Goal: Task Accomplishment & Management: Manage account settings

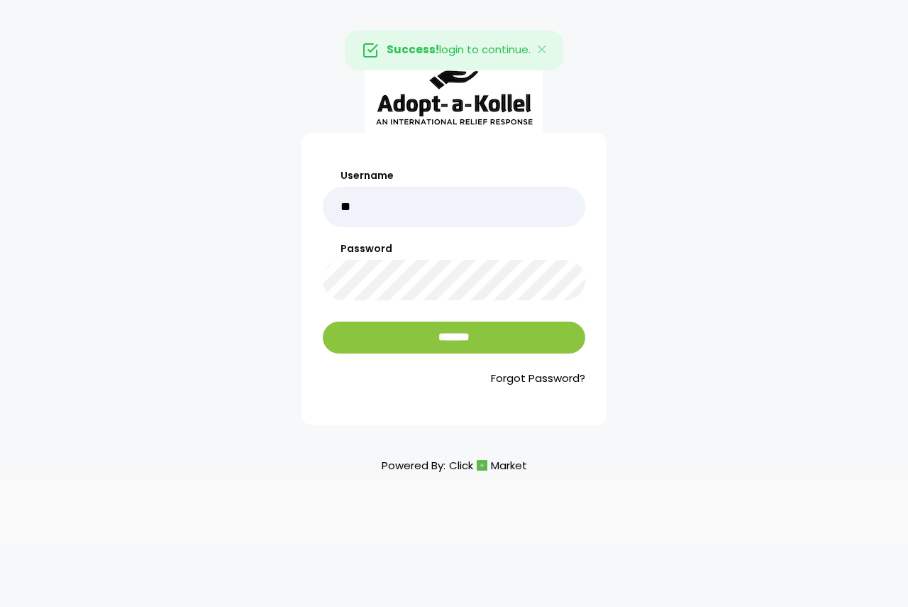
type input "******"
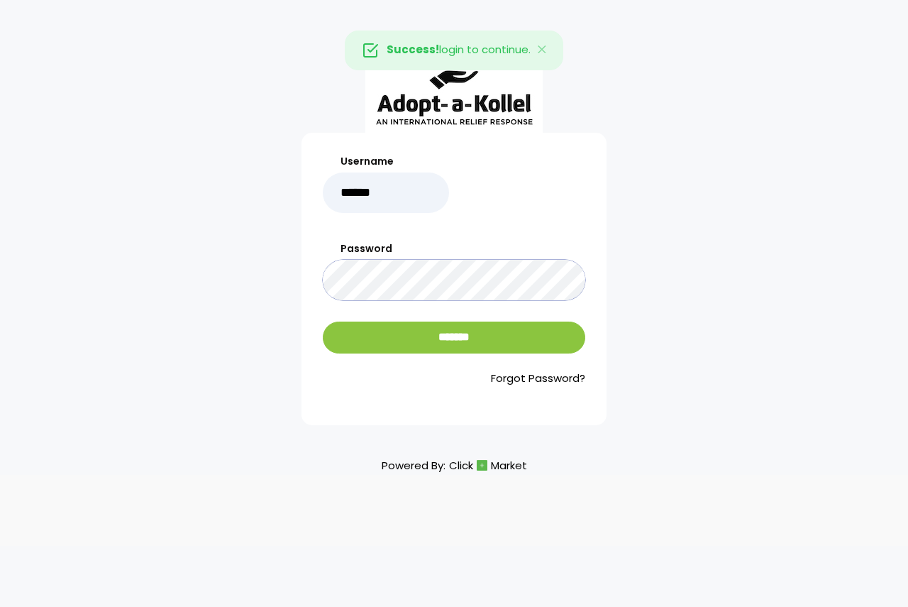
click at [323, 322] on input "*******" at bounding box center [454, 338] width 263 height 32
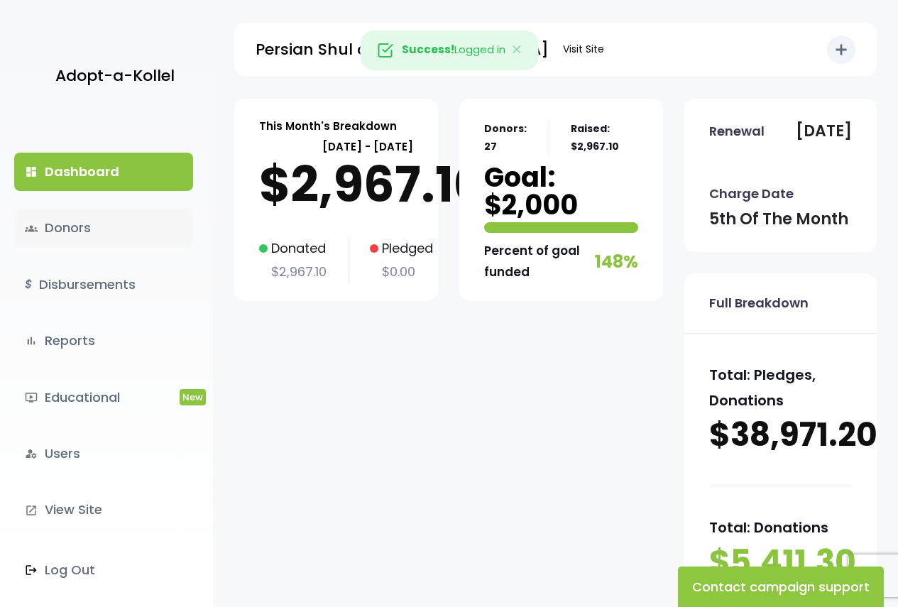
click at [98, 226] on link "groups Donors" at bounding box center [103, 228] width 179 height 38
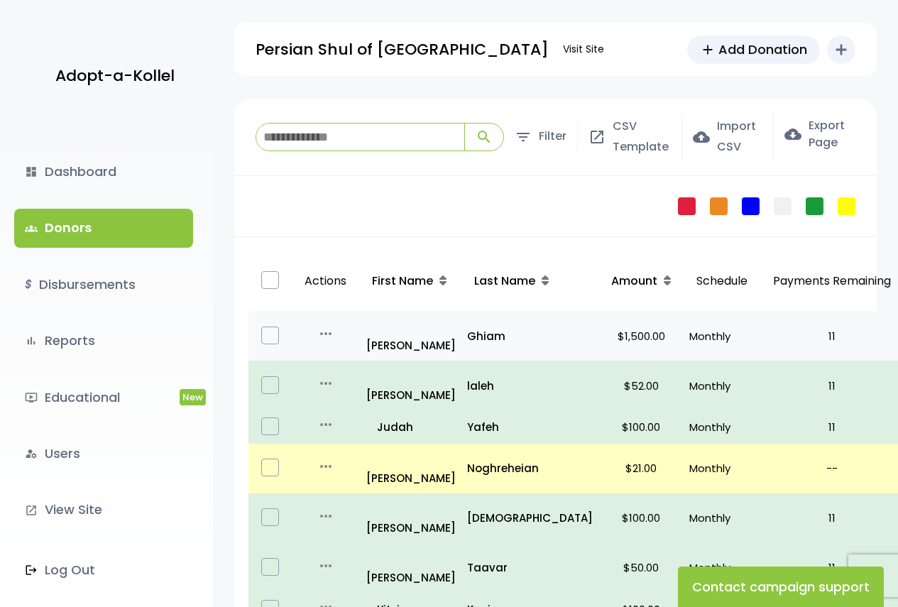
click at [331, 326] on icon "more_horiz" at bounding box center [325, 333] width 17 height 17
click at [362, 351] on link "Edit" at bounding box center [351, 354] width 119 height 34
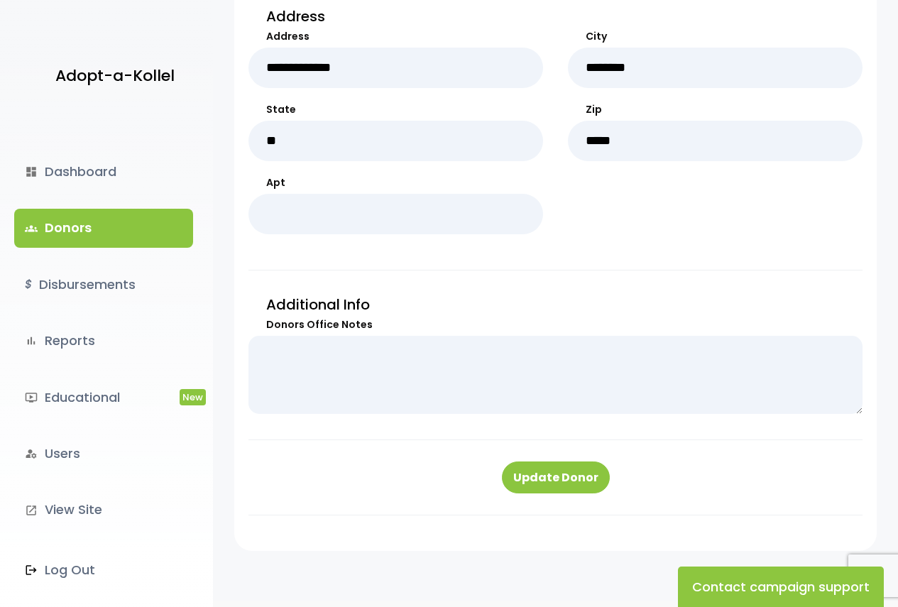
scroll to position [747, 0]
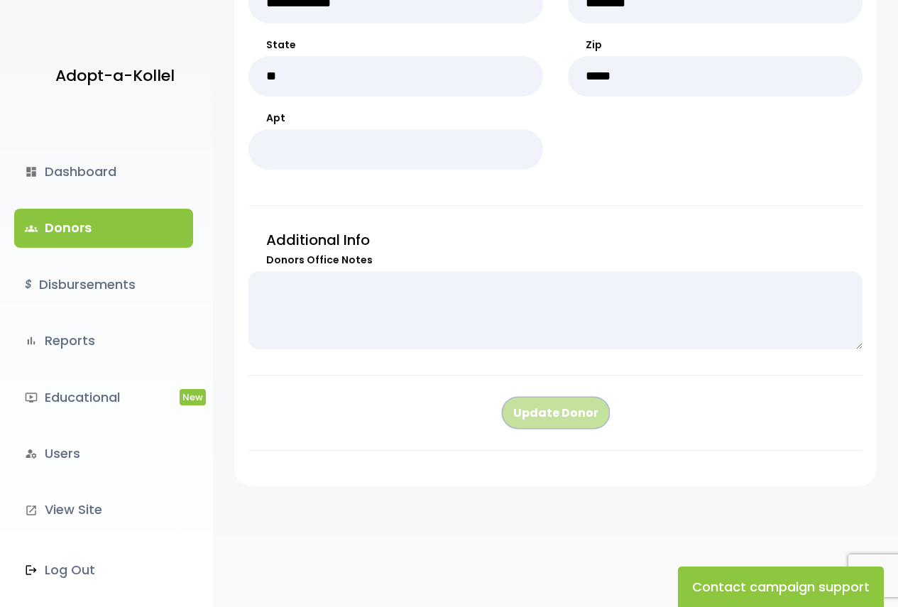
click at [537, 414] on button "Update Donor" at bounding box center [556, 413] width 108 height 32
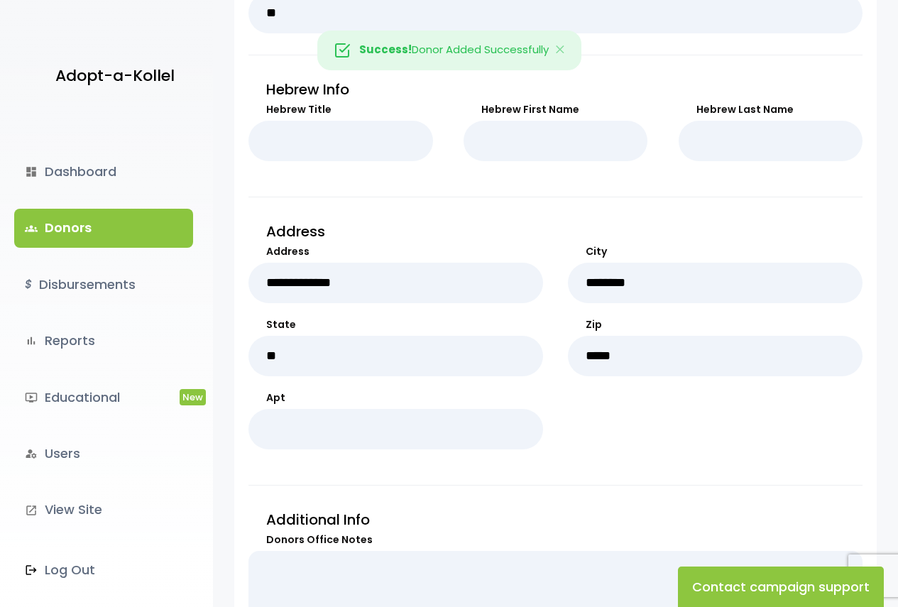
scroll to position [497, 0]
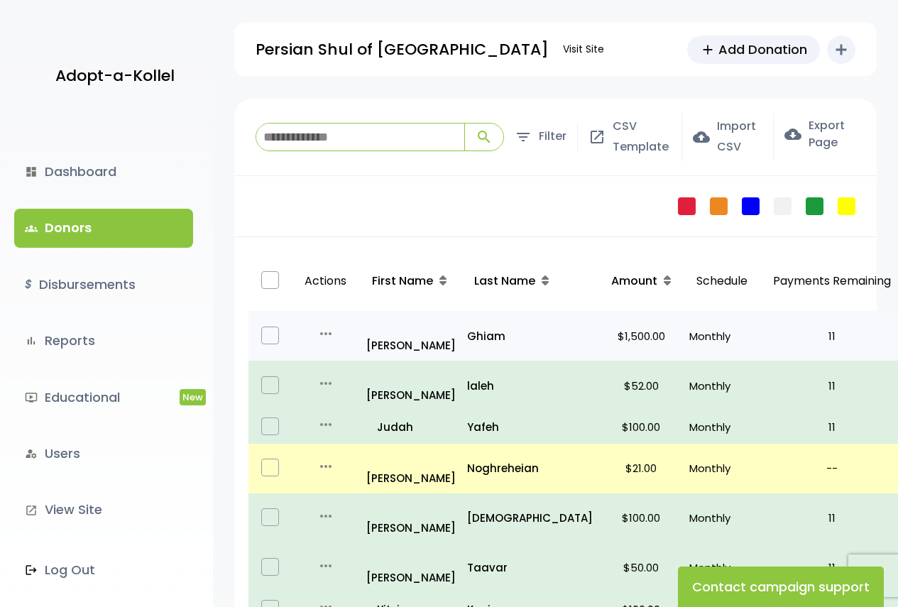
click at [328, 325] on icon "more_horiz" at bounding box center [325, 333] width 17 height 17
click at [760, 342] on td "11" at bounding box center [831, 336] width 143 height 50
click at [719, 334] on td "Monthly" at bounding box center [721, 336] width 77 height 50
click at [689, 328] on p "Monthly" at bounding box center [721, 335] width 65 height 19
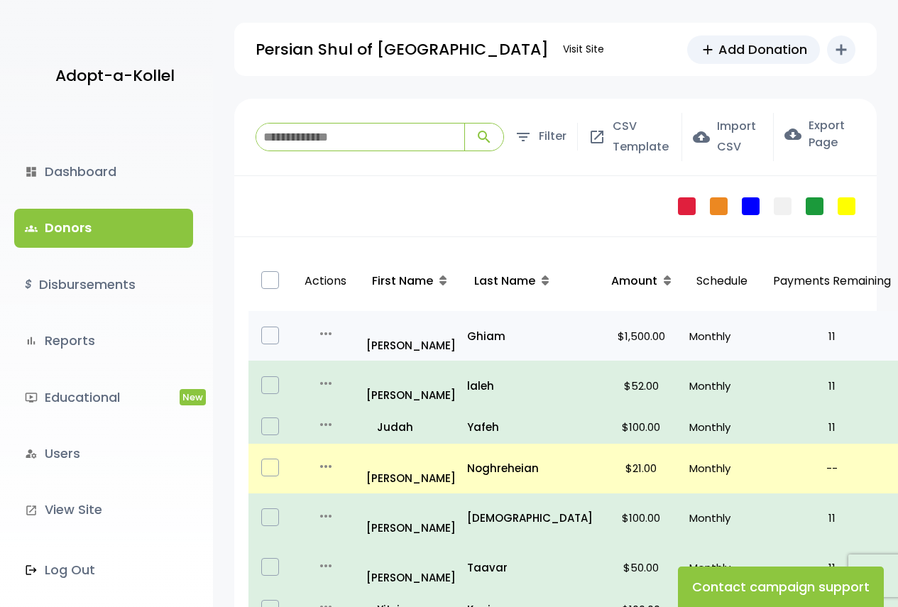
click at [598, 324] on td "$1,500.00" at bounding box center [640, 336] width 85 height 50
click at [492, 326] on p "Ghiam" at bounding box center [530, 335] width 126 height 19
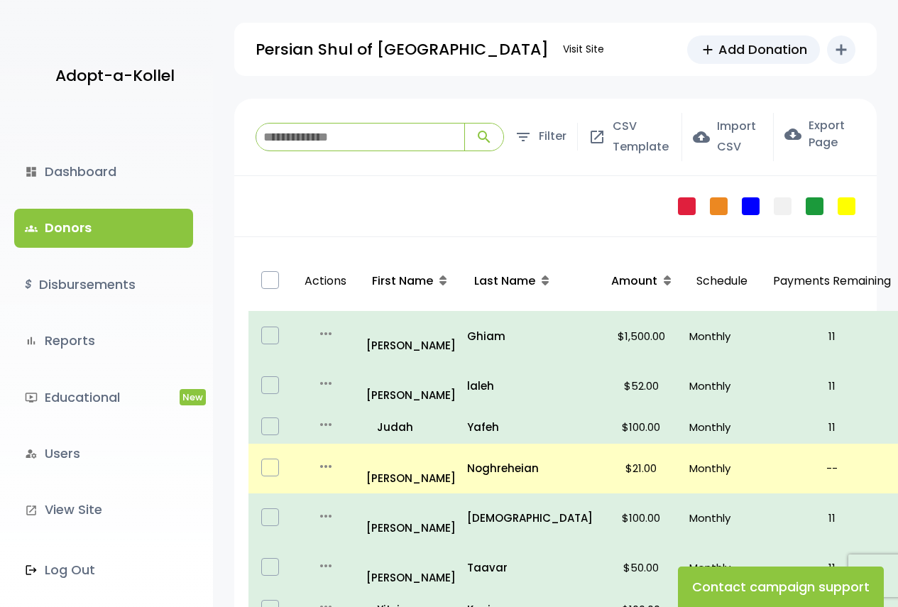
click at [380, 129] on input "search" at bounding box center [360, 136] width 208 height 27
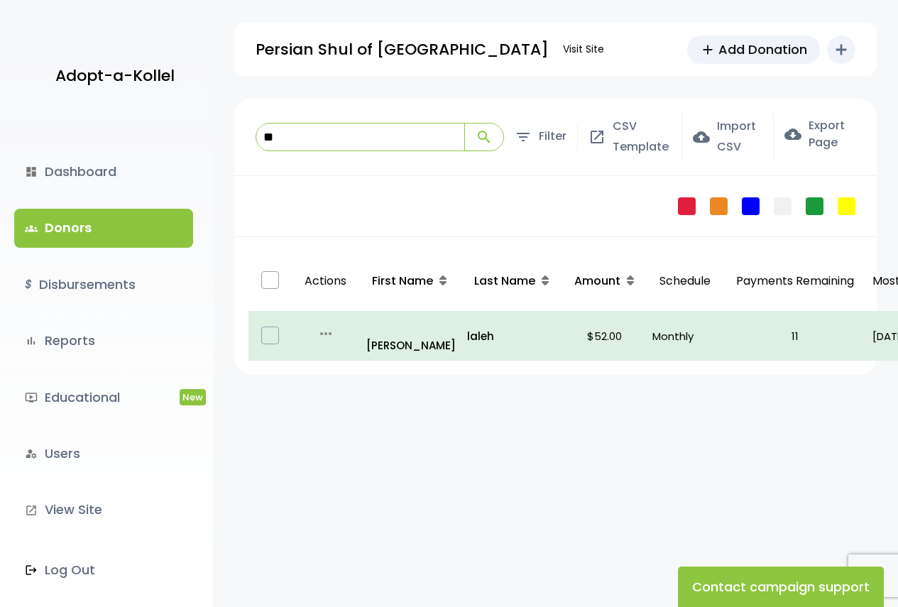
type input "*"
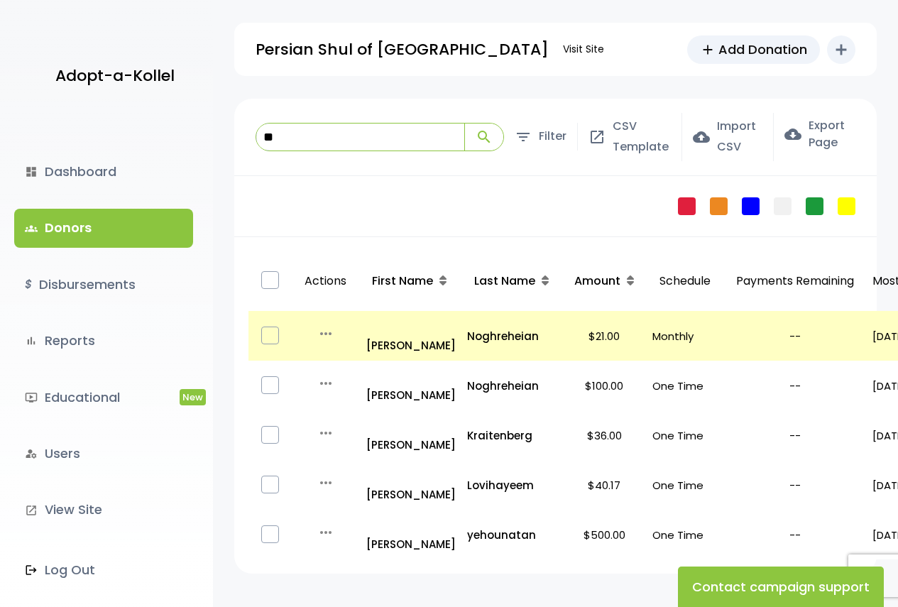
type input "*"
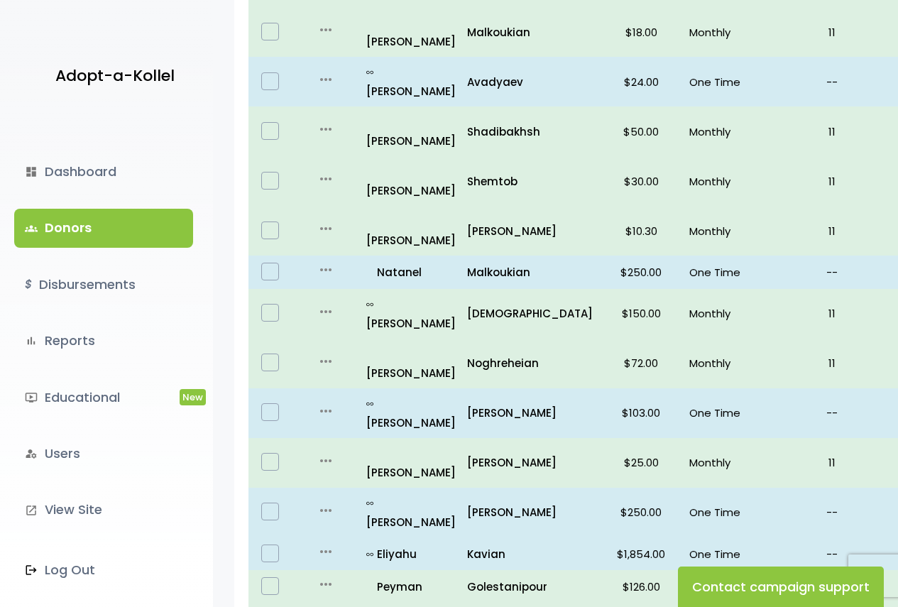
scroll to position [867, 0]
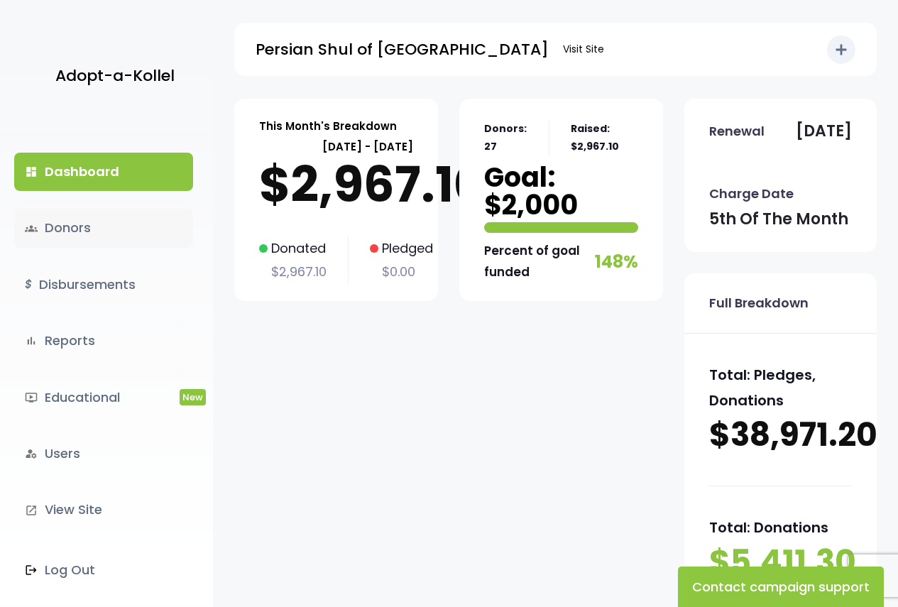
click at [96, 222] on link "groups Donors" at bounding box center [103, 228] width 179 height 38
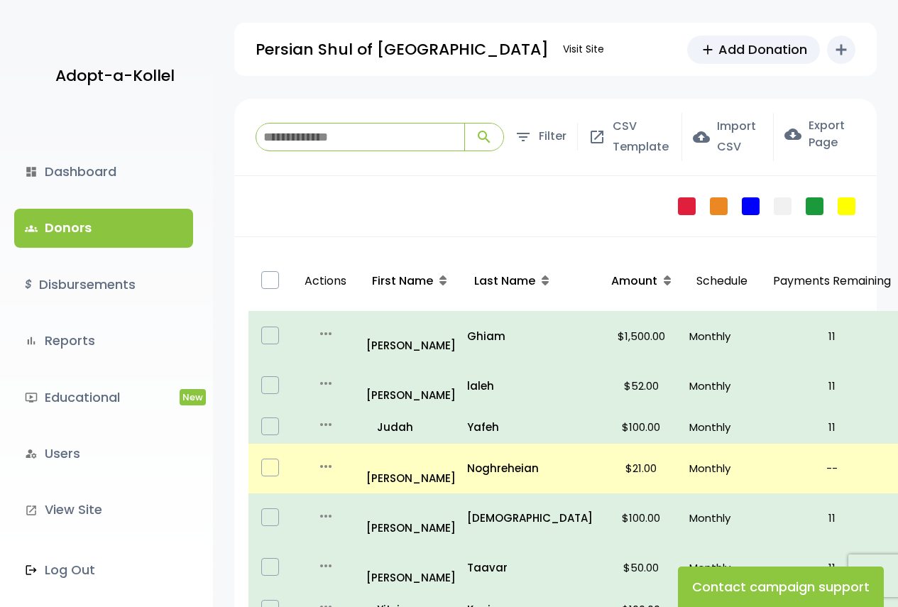
click at [374, 134] on input "search" at bounding box center [360, 136] width 208 height 27
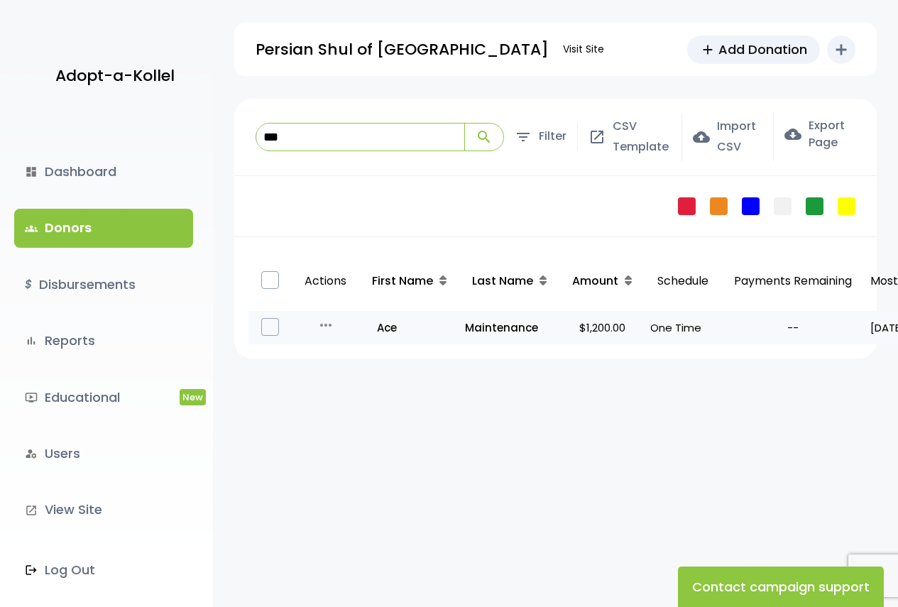
type input "***"
click at [331, 329] on icon "more_horiz" at bounding box center [325, 325] width 17 height 17
click at [341, 393] on button "Quick Renew" at bounding box center [351, 388] width 119 height 34
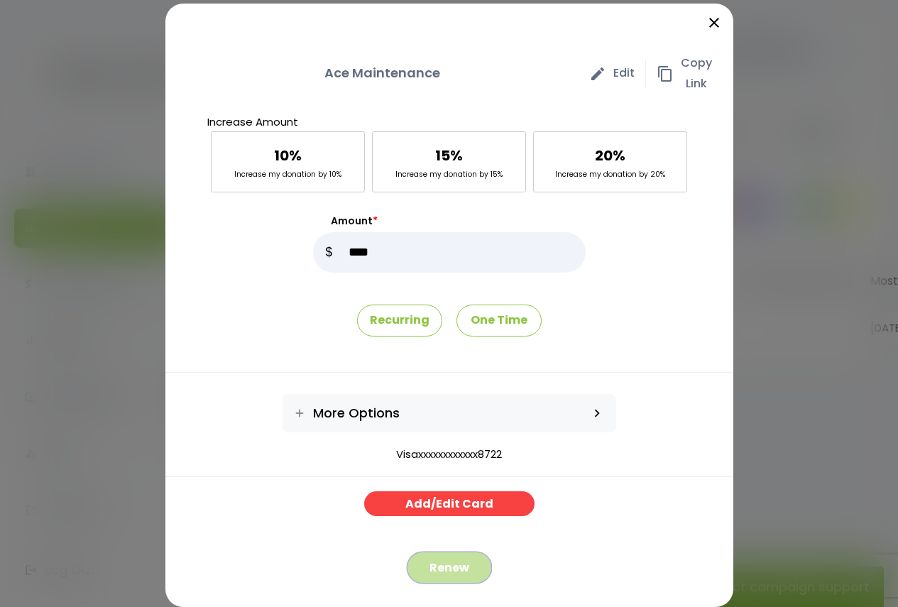
click at [455, 566] on button "Renew" at bounding box center [449, 567] width 85 height 32
click at [705, 16] on icon "close" at bounding box center [713, 22] width 17 height 17
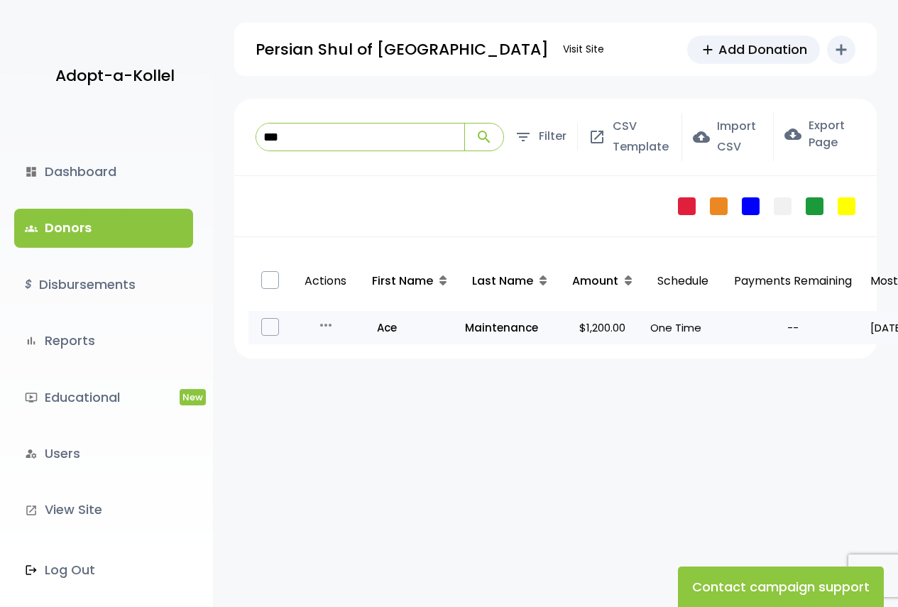
click at [339, 320] on div "more_horiz" at bounding box center [325, 328] width 56 height 22
click at [331, 323] on icon "more_horiz" at bounding box center [325, 325] width 17 height 17
click at [356, 352] on link "Edit" at bounding box center [351, 354] width 119 height 34
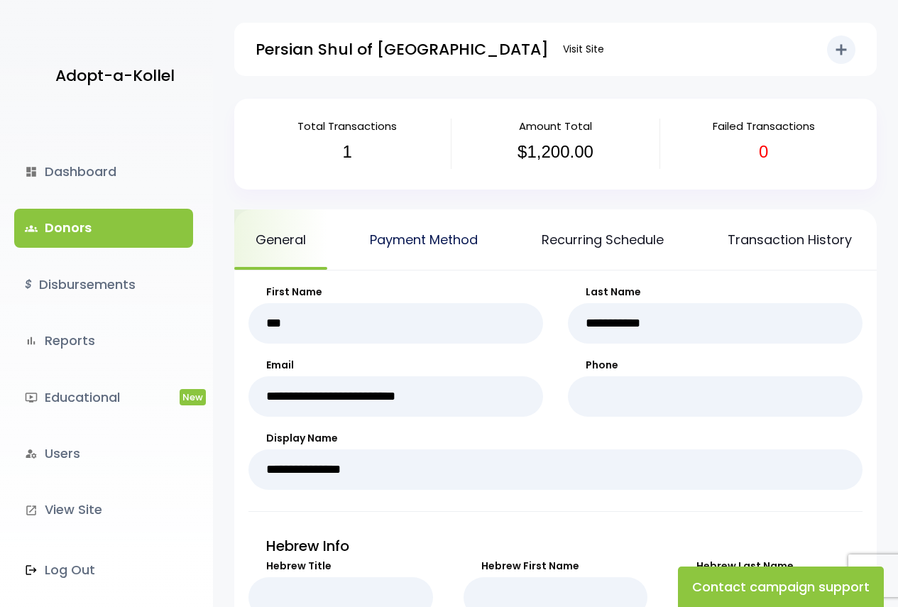
click at [431, 250] on link "Payment Method" at bounding box center [423, 239] width 150 height 60
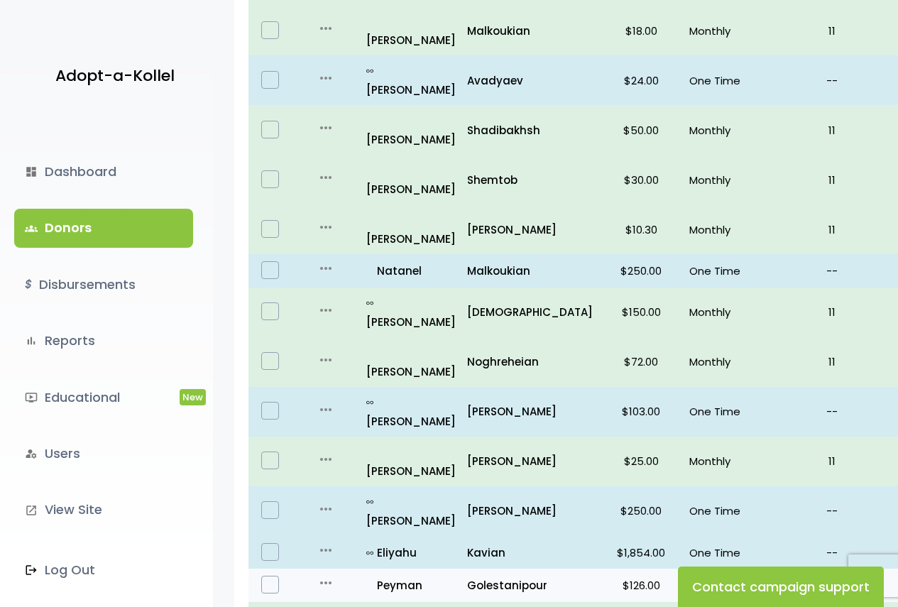
scroll to position [867, 0]
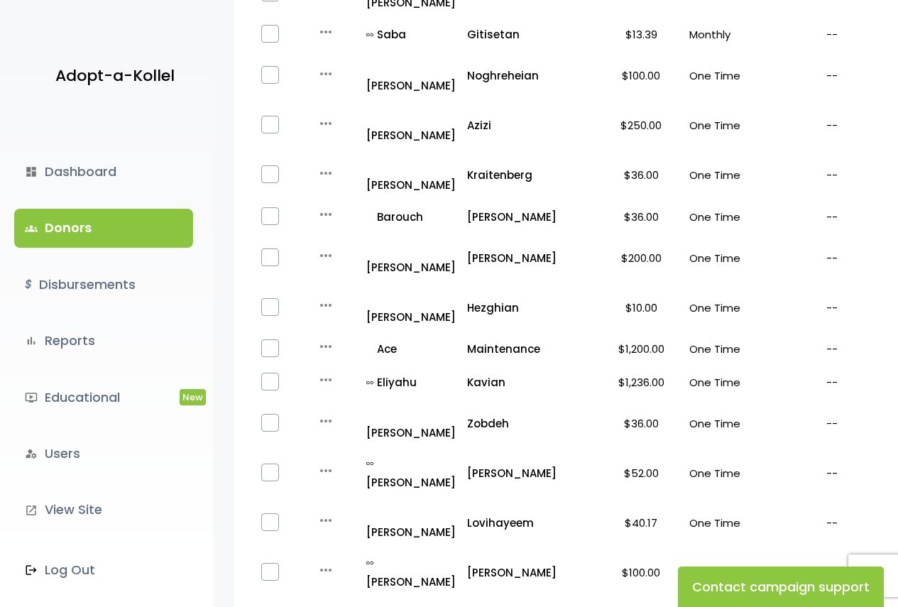
scroll to position [407, 0]
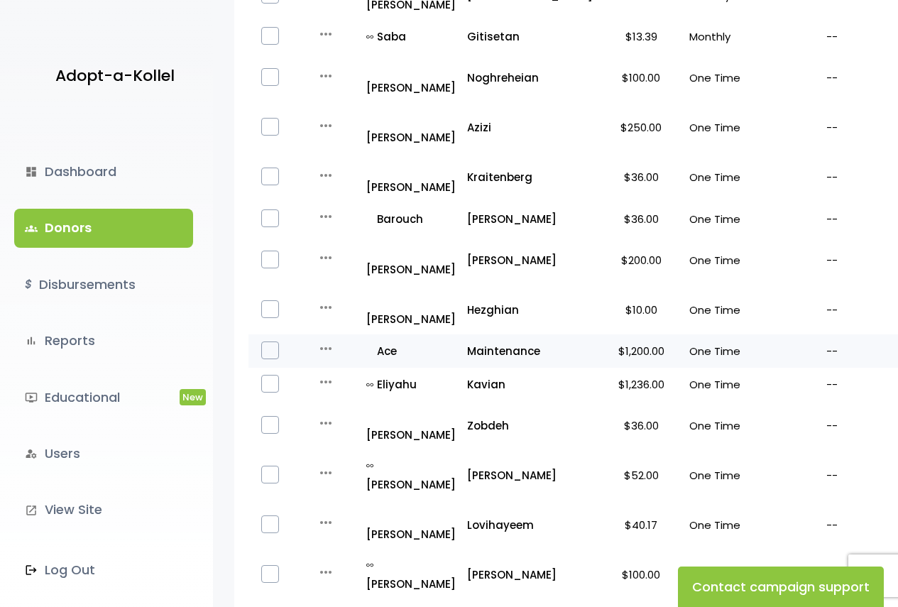
click at [604, 341] on p "$1,200.00" at bounding box center [641, 350] width 74 height 19
click at [319, 340] on icon "more_horiz" at bounding box center [325, 348] width 17 height 17
click at [351, 361] on link "Edit" at bounding box center [351, 378] width 119 height 34
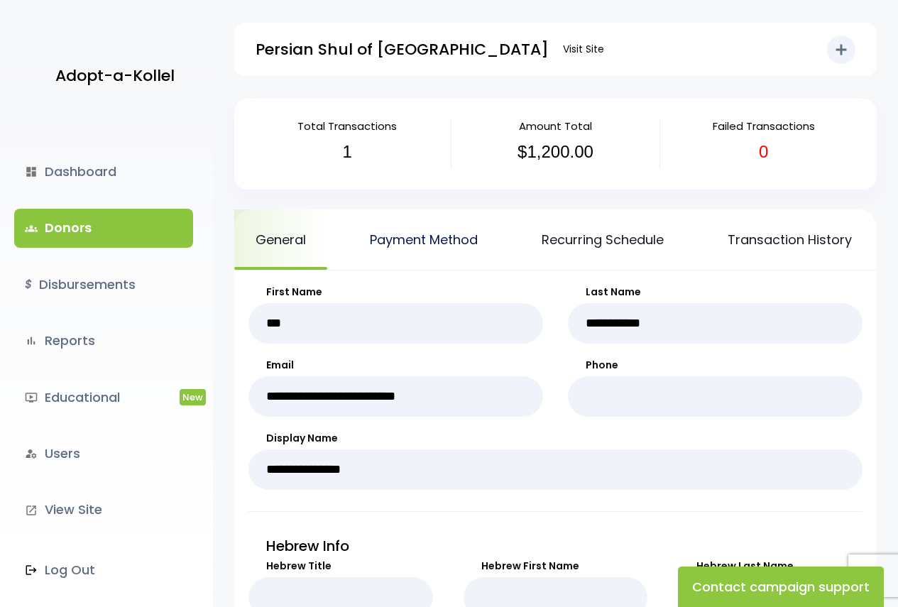
click at [435, 246] on link "Payment Method" at bounding box center [423, 239] width 150 height 60
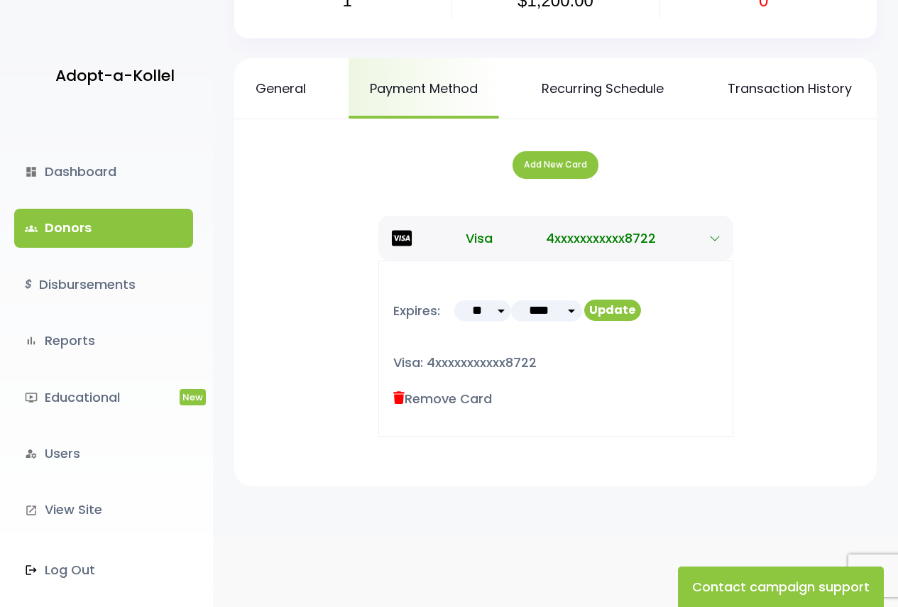
scroll to position [161, 0]
click at [65, 559] on link ".st0 { fill: none; } Log Out" at bounding box center [103, 570] width 179 height 38
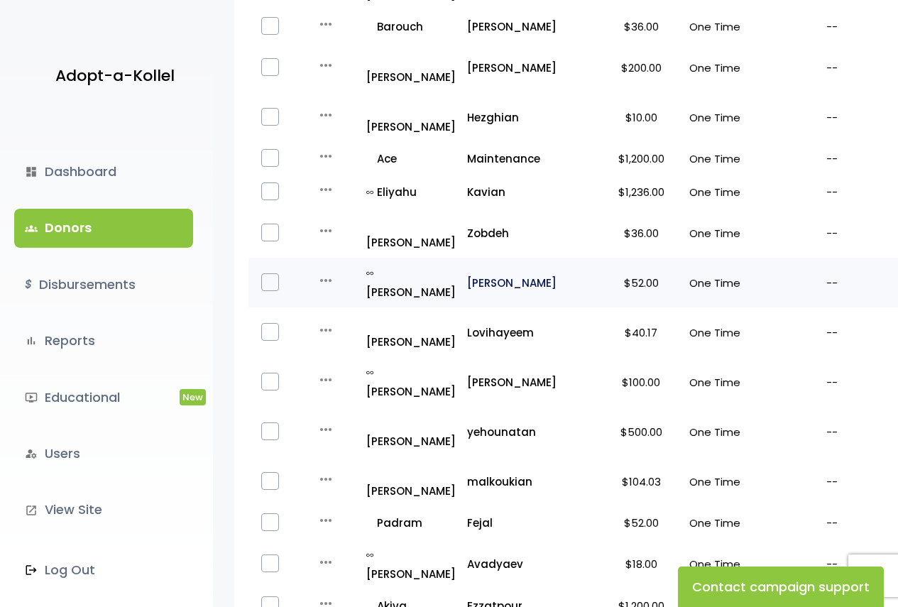
scroll to position [620, 0]
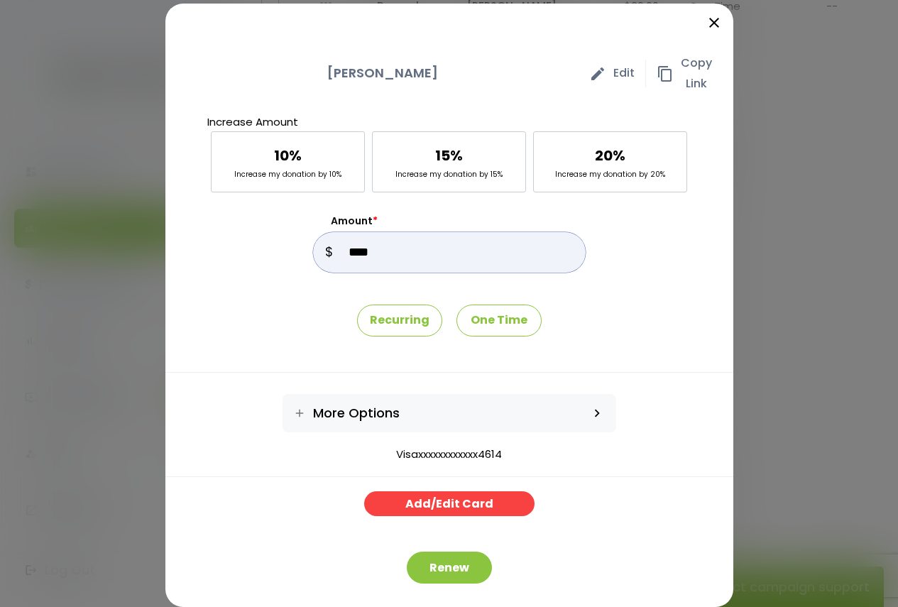
click at [402, 258] on input "Amount *" at bounding box center [449, 252] width 273 height 40
type input "***"
click at [408, 314] on p "Recurring" at bounding box center [399, 320] width 85 height 32
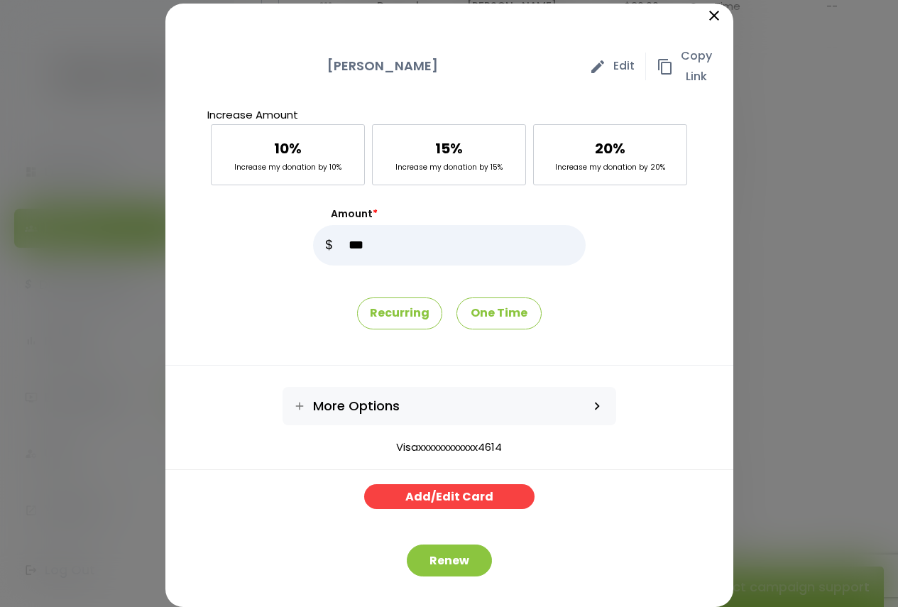
scroll to position [9, 0]
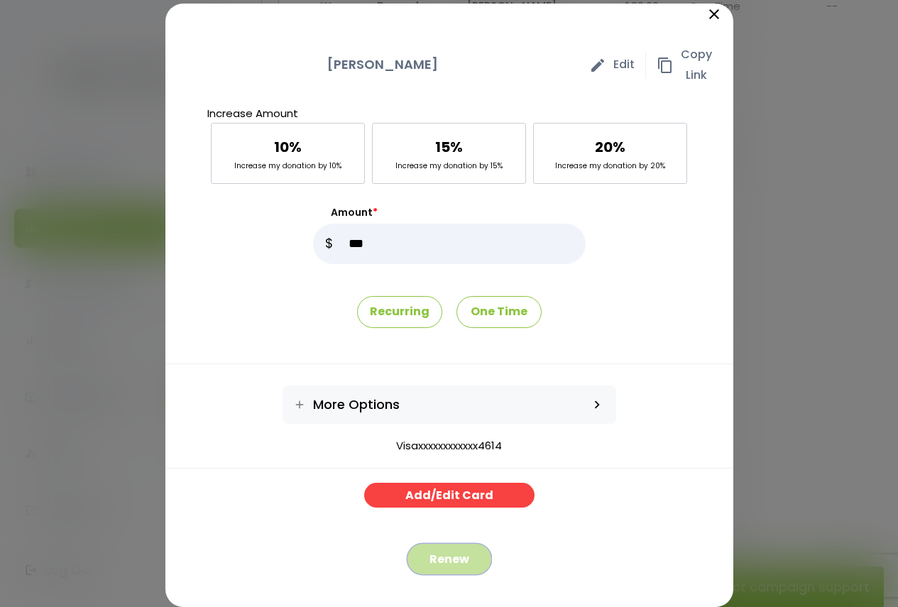
click at [441, 561] on button "Renew" at bounding box center [449, 559] width 85 height 32
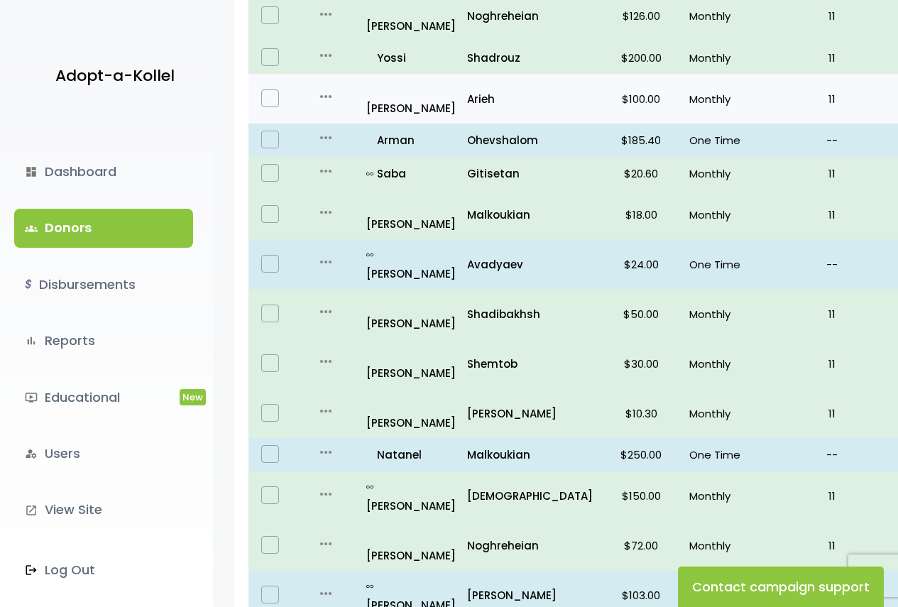
scroll to position [867, 0]
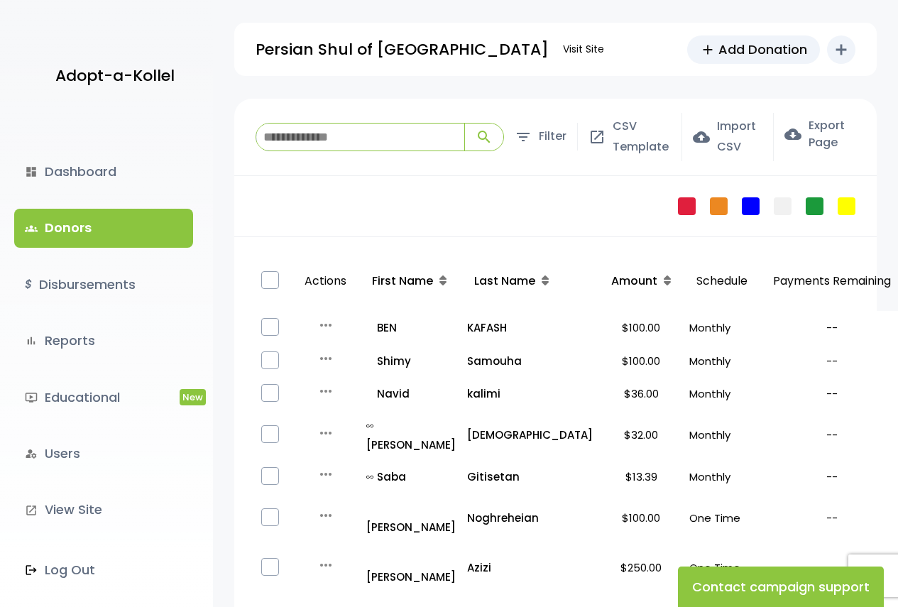
click at [353, 145] on input "search" at bounding box center [360, 136] width 208 height 27
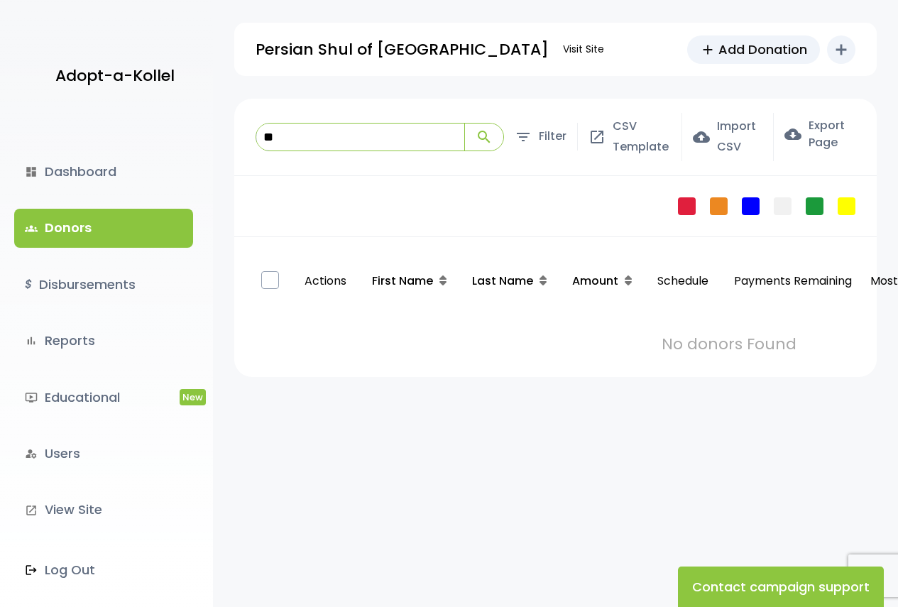
type input "*"
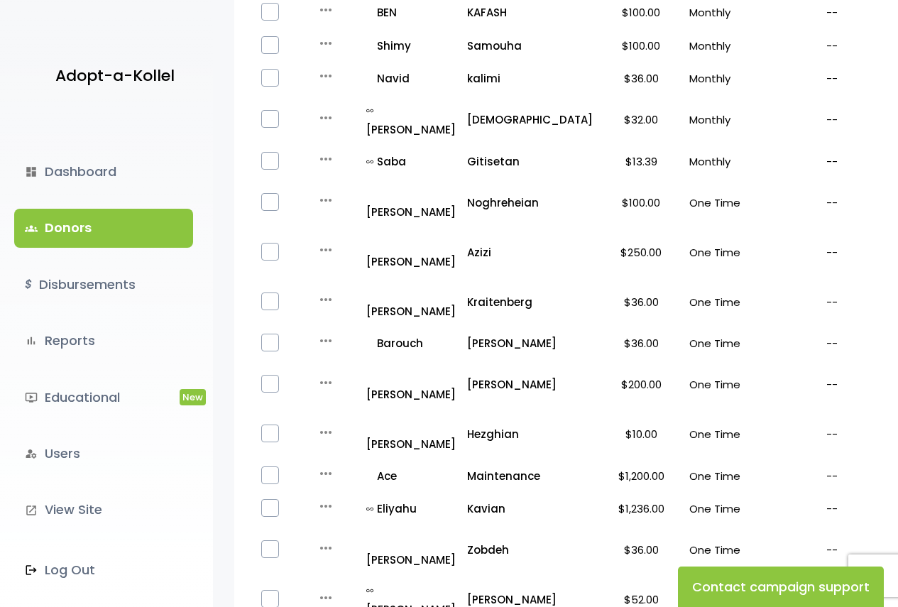
scroll to position [620, 0]
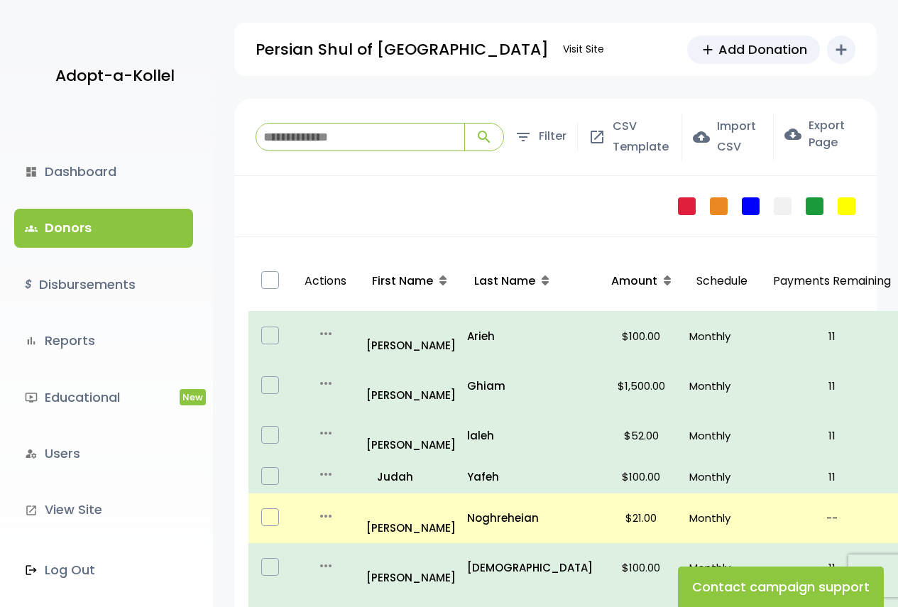
click at [361, 129] on input "search" at bounding box center [360, 136] width 208 height 27
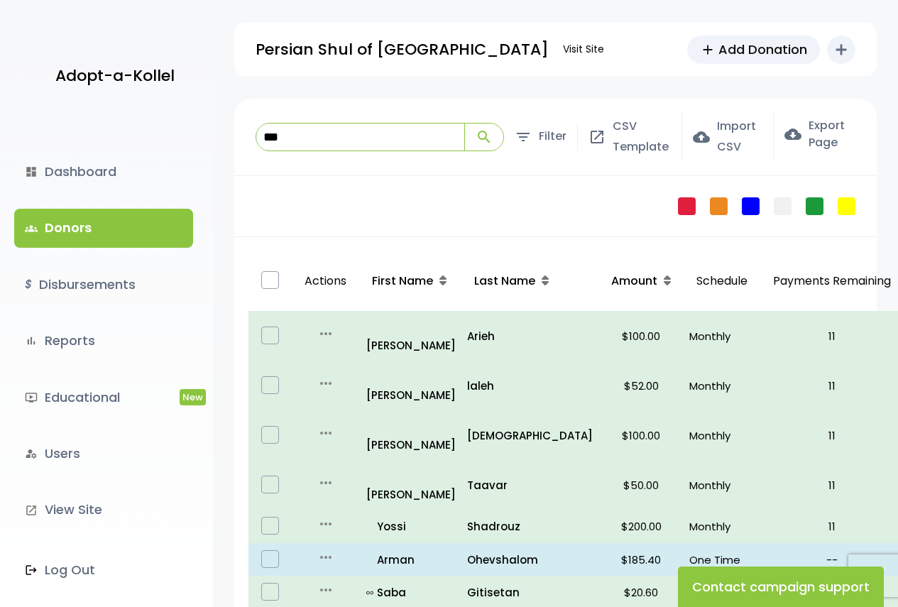
type input "****"
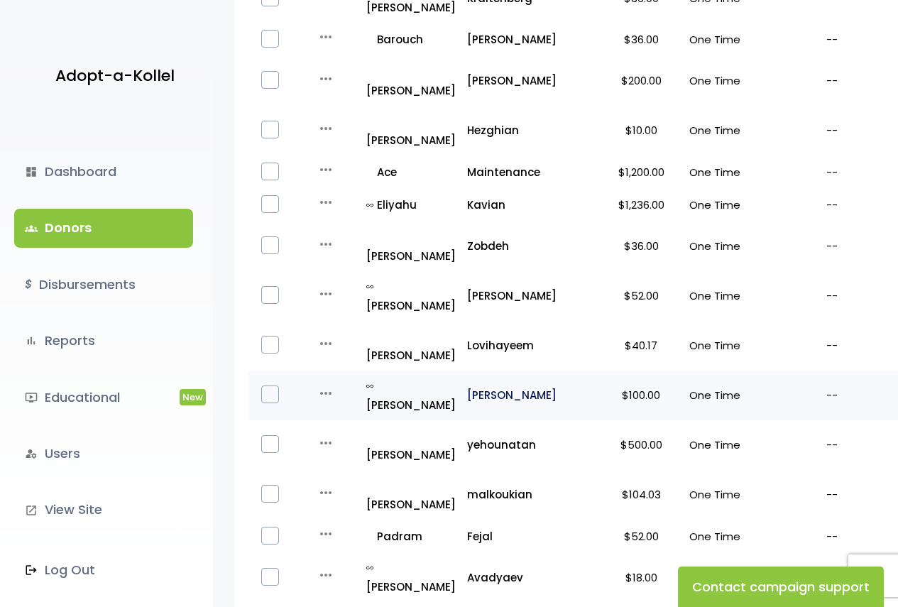
scroll to position [620, 0]
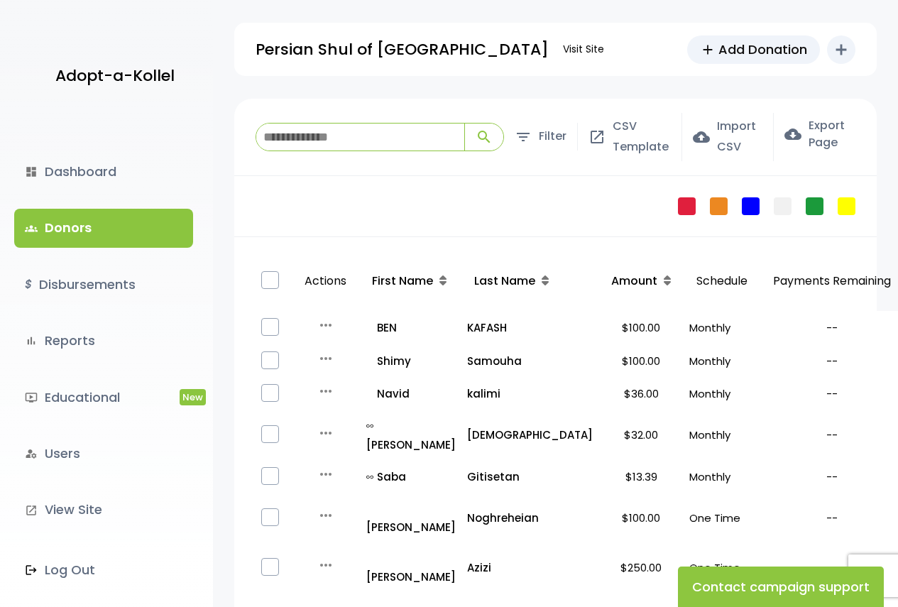
scroll to position [620, 0]
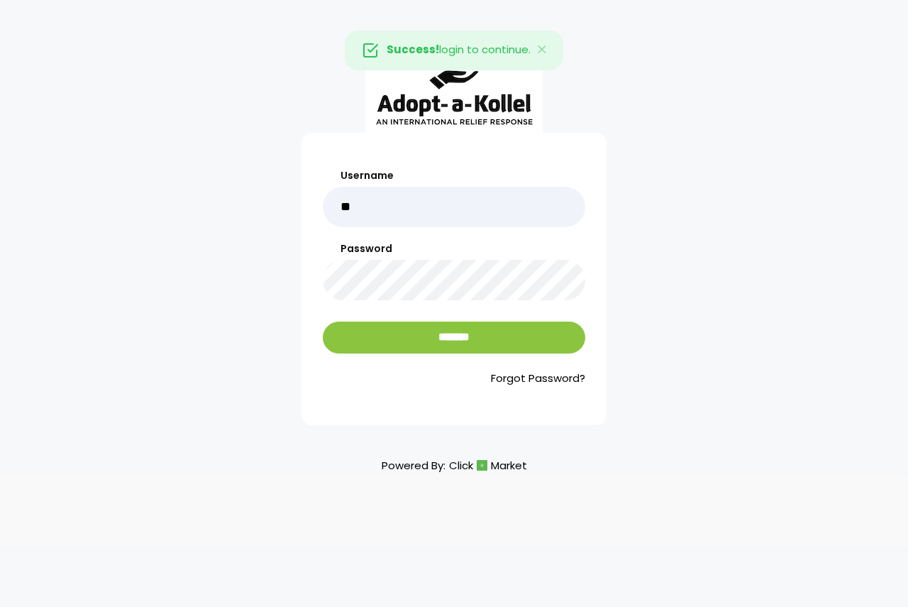
type input "******"
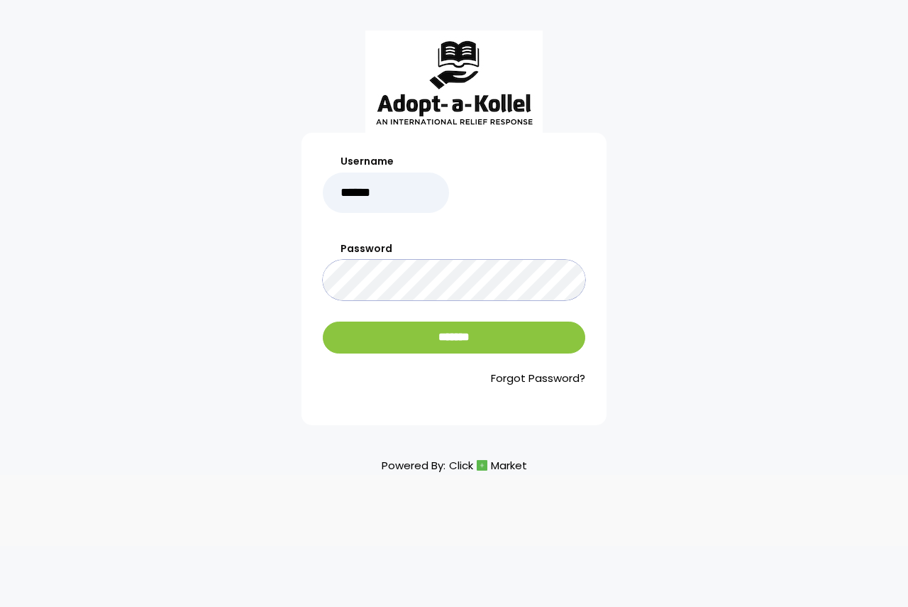
click at [323, 322] on input "*******" at bounding box center [454, 338] width 263 height 32
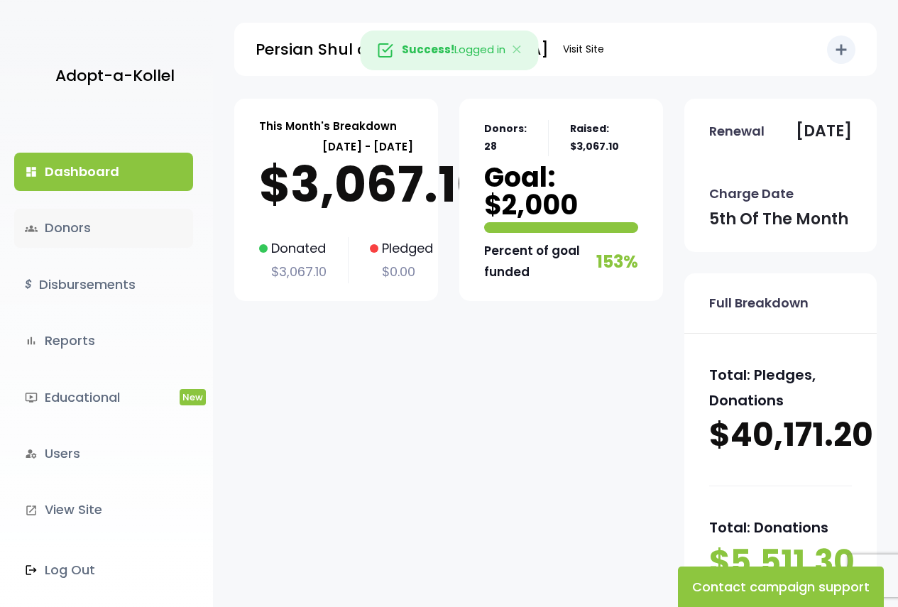
click at [74, 233] on link "groups Donors" at bounding box center [103, 228] width 179 height 38
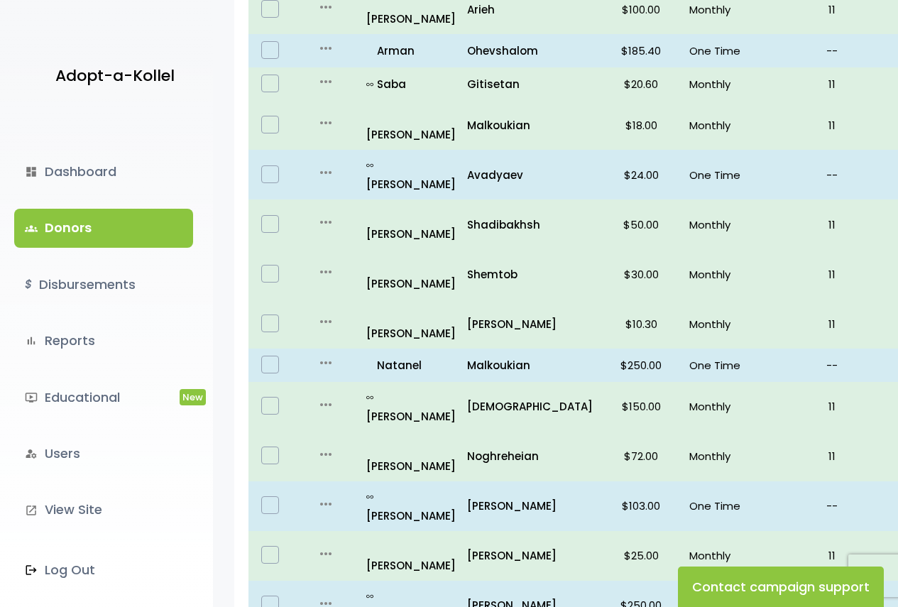
scroll to position [867, 0]
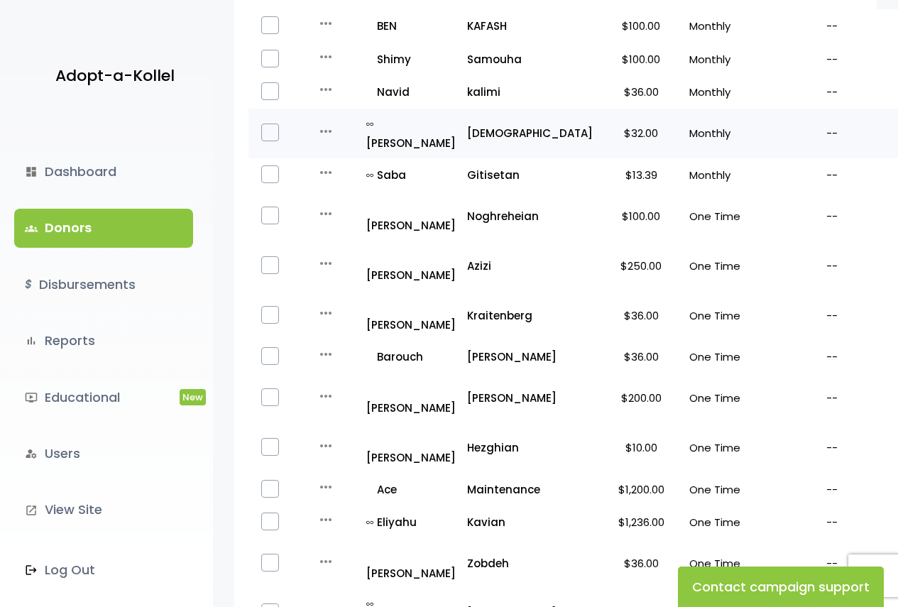
scroll to position [265, 0]
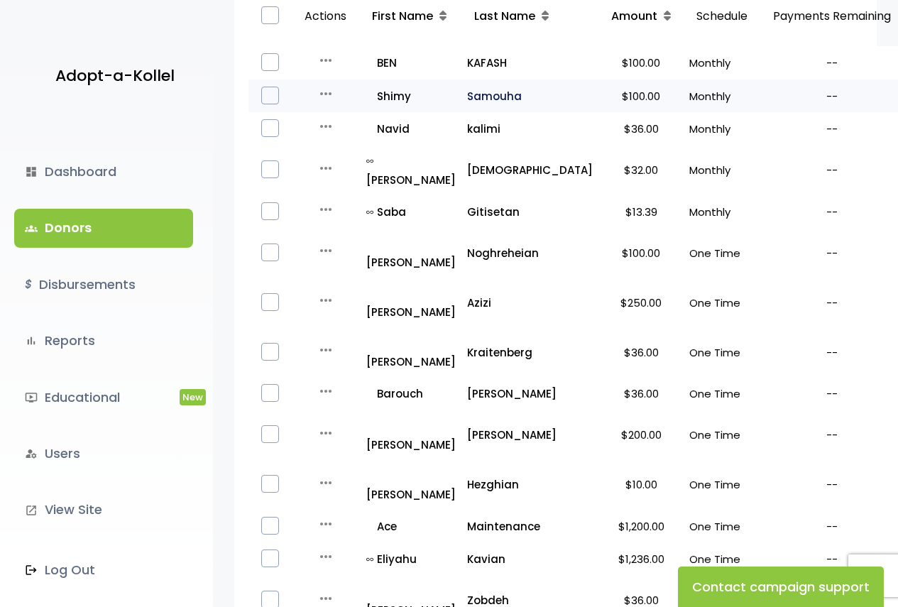
click at [507, 96] on p "Samouha" at bounding box center [530, 96] width 126 height 19
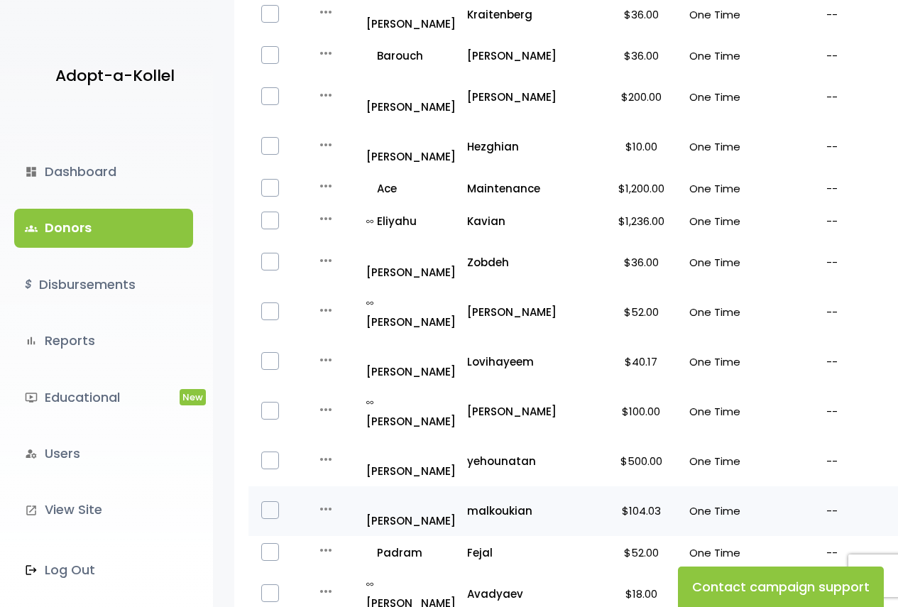
scroll to position [620, 0]
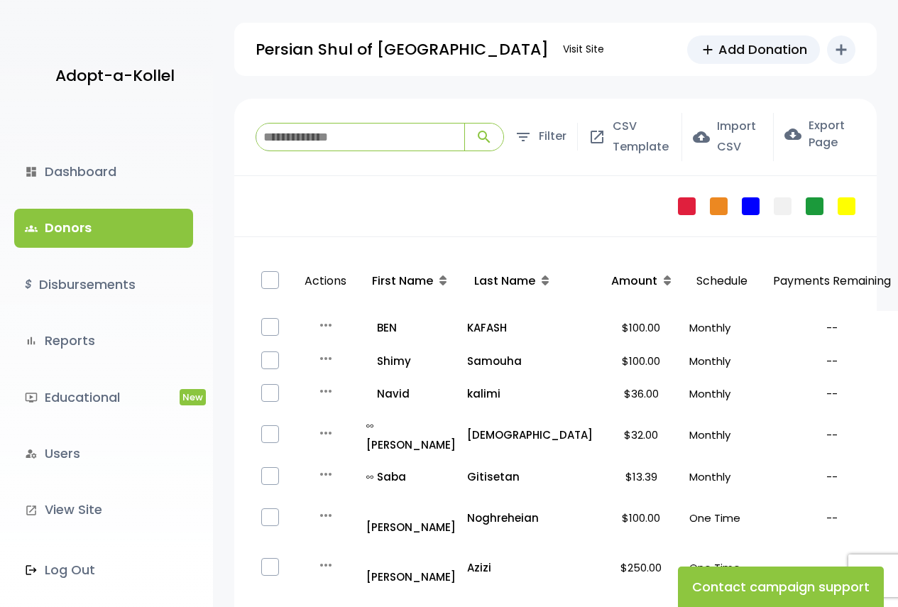
click at [337, 142] on input "search" at bounding box center [360, 136] width 208 height 27
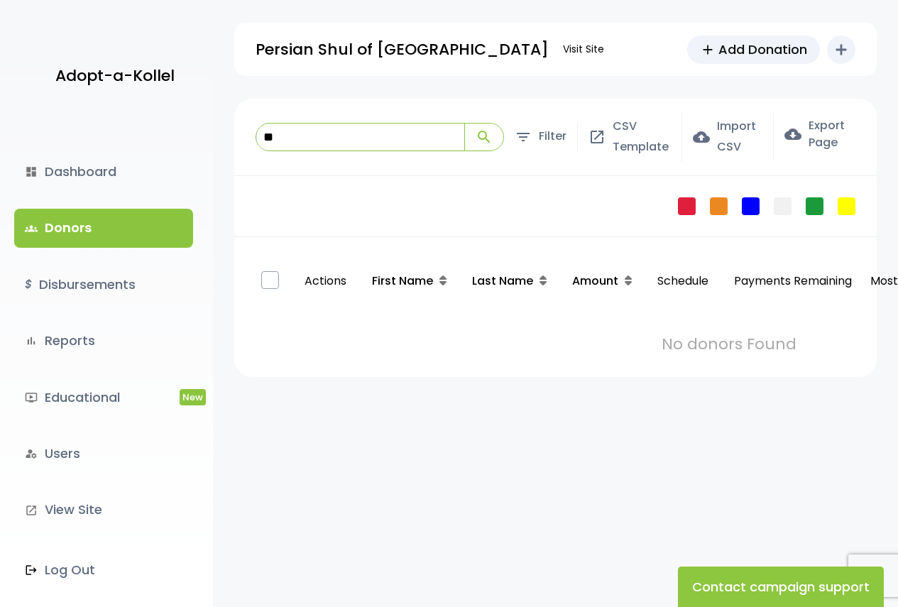
type input "*"
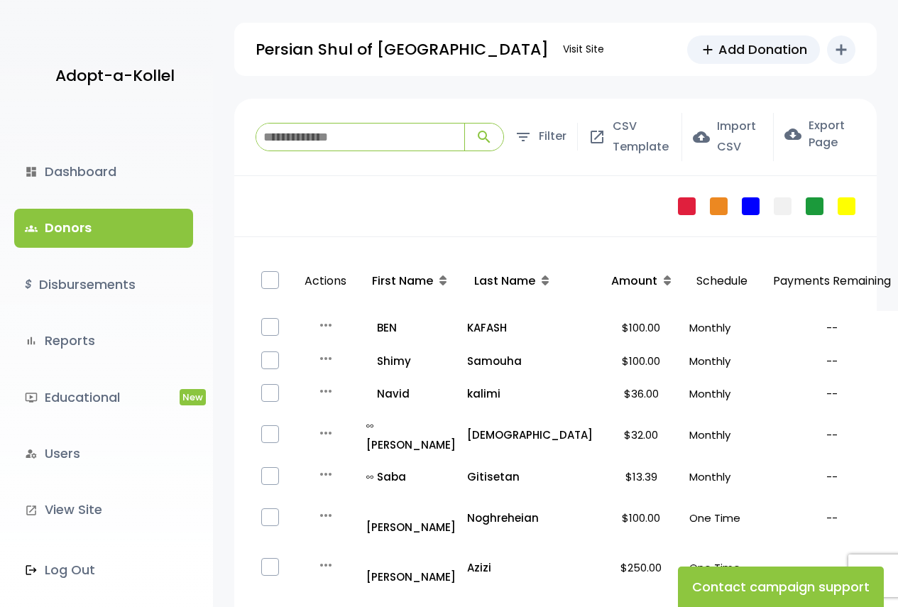
click at [119, 229] on link "groups Donors" at bounding box center [103, 228] width 179 height 38
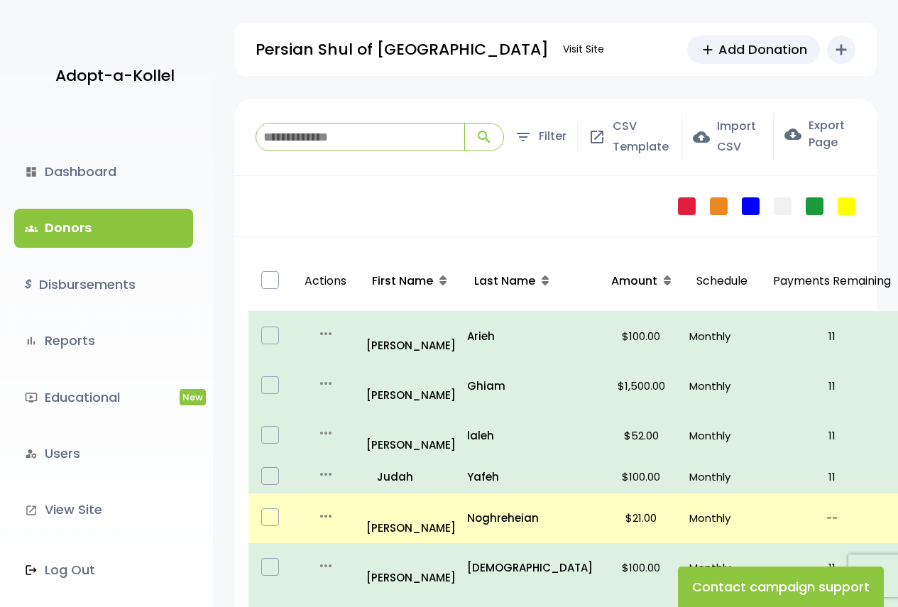
click at [382, 130] on input "search" at bounding box center [360, 136] width 208 height 27
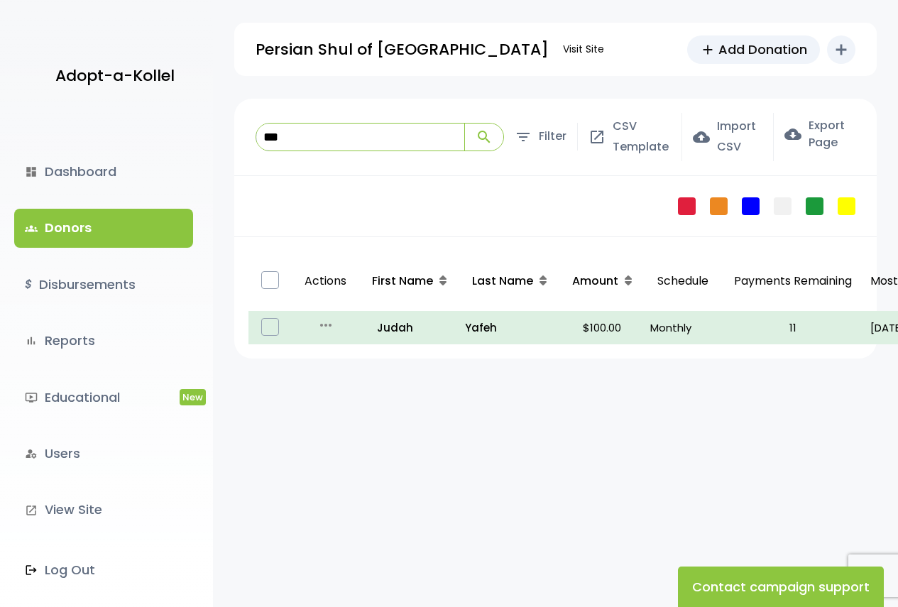
type input "***"
click at [123, 245] on link "groups Donors" at bounding box center [103, 228] width 179 height 38
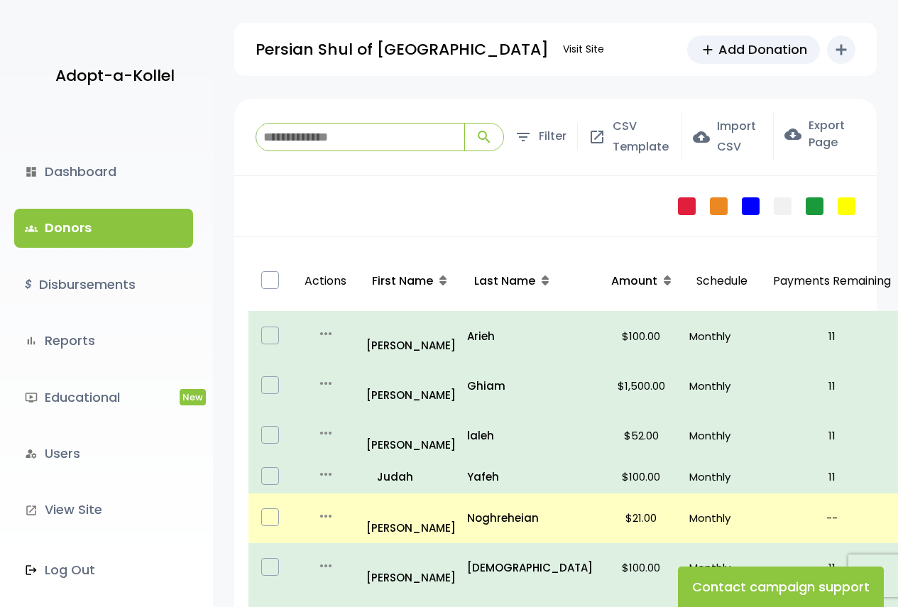
click at [400, 138] on input "search" at bounding box center [360, 136] width 208 height 27
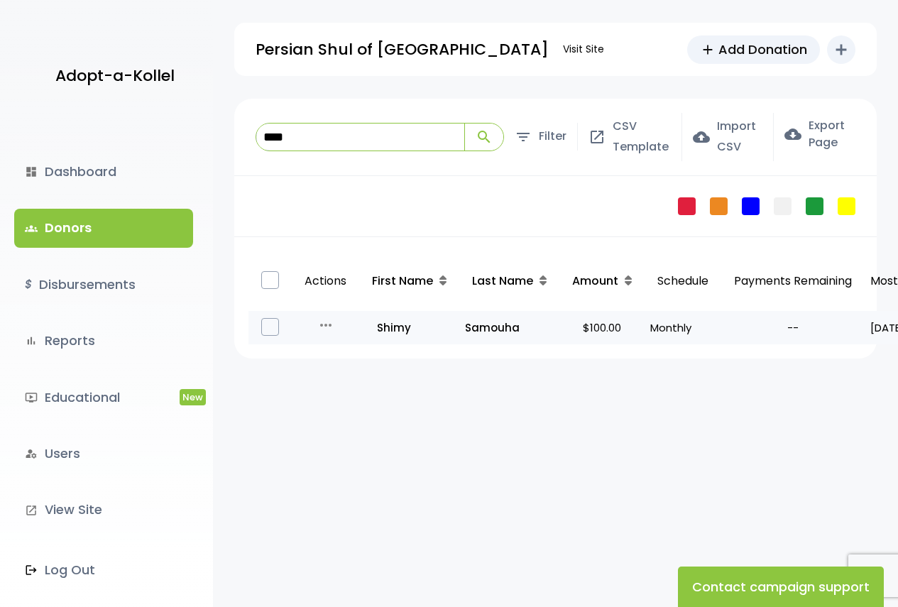
type input "****"
click at [729, 331] on p "--" at bounding box center [793, 327] width 132 height 19
drag, startPoint x: 633, startPoint y: 327, endPoint x: 600, endPoint y: 326, distance: 33.4
click at [632, 327] on p "$100.00" at bounding box center [602, 327] width 74 height 19
drag, startPoint x: 558, startPoint y: 322, endPoint x: 421, endPoint y: 331, distance: 137.2
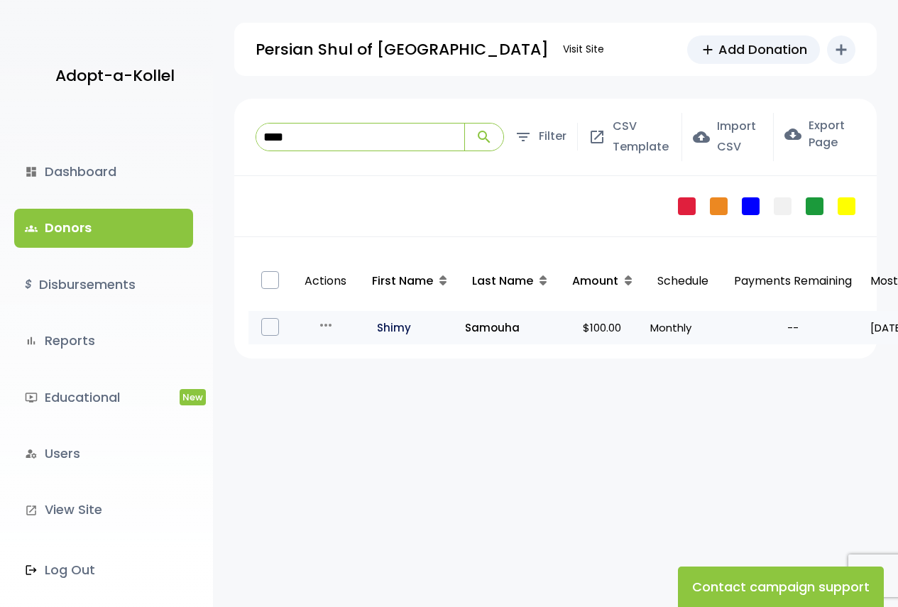
click at [556, 323] on td "Samouha" at bounding box center [509, 327] width 100 height 33
click at [367, 330] on icon "all_inclusive" at bounding box center [371, 327] width 11 height 7
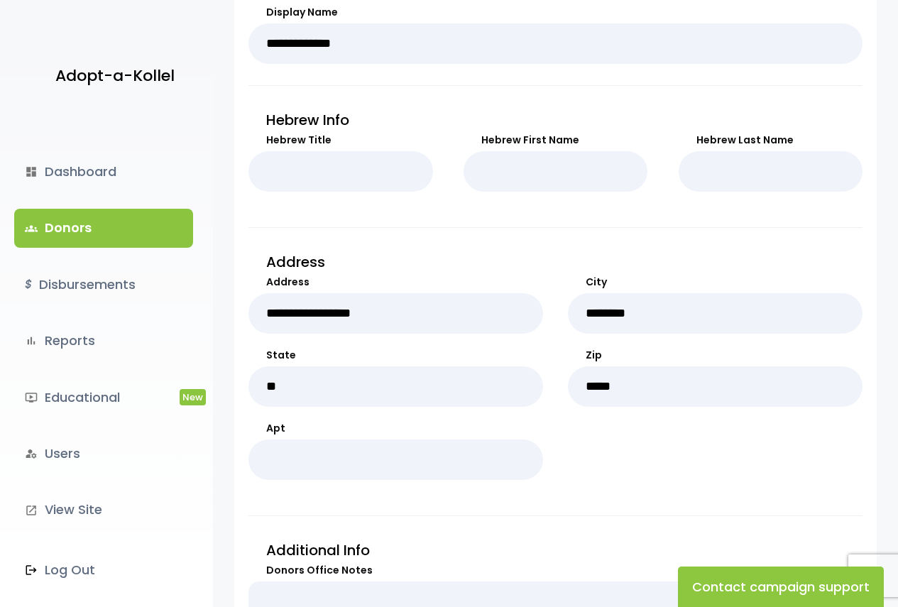
scroll to position [747, 0]
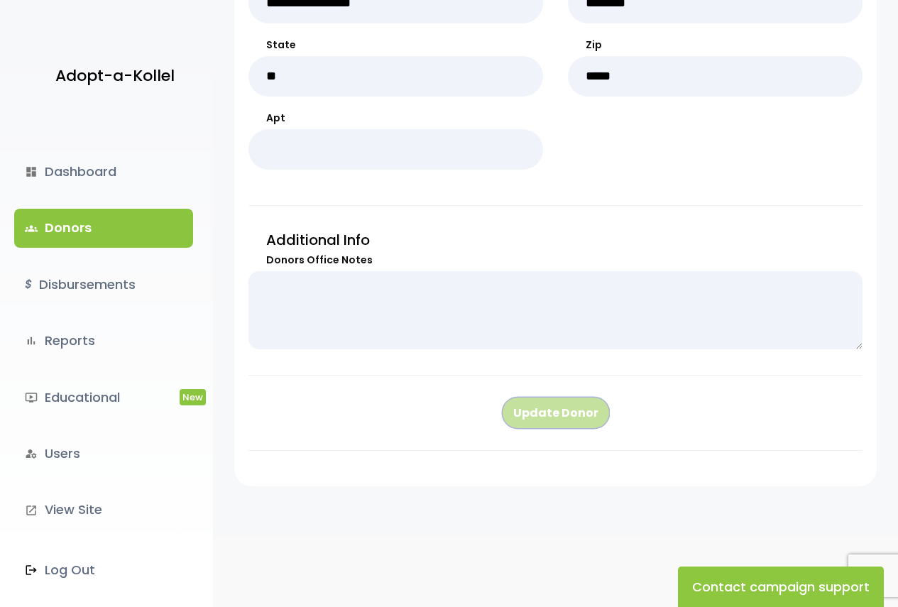
click at [547, 407] on button "Update Donor" at bounding box center [556, 413] width 108 height 32
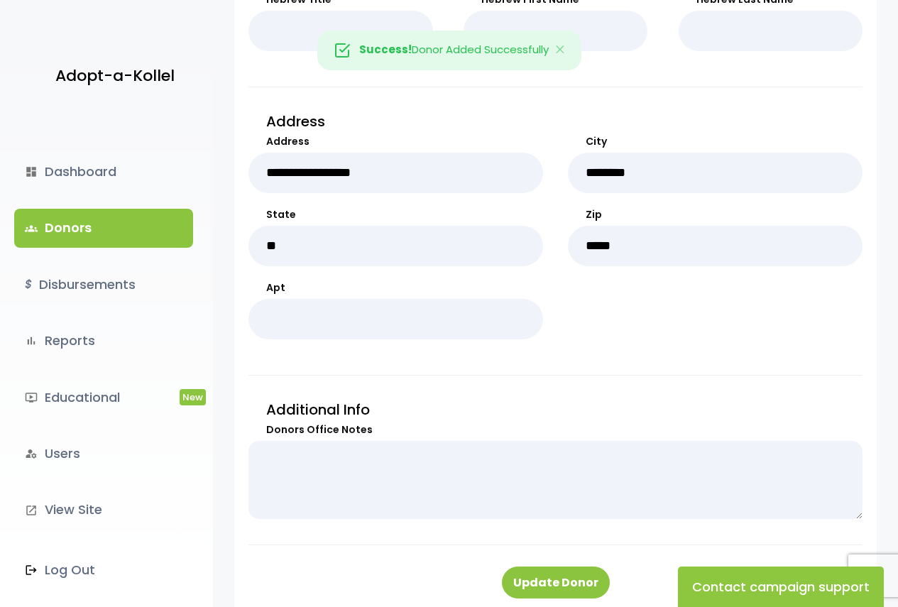
scroll to position [568, 0]
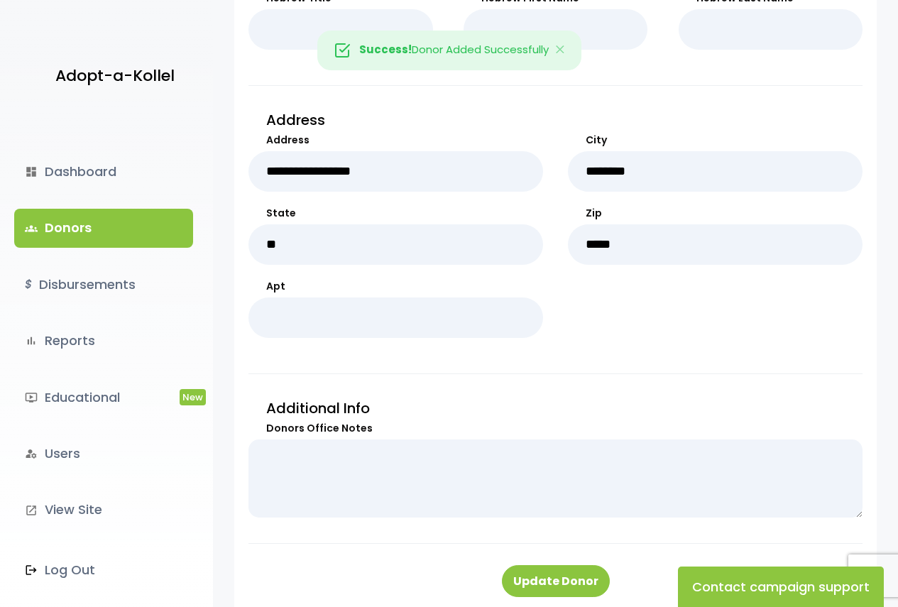
click at [139, 234] on link "groups Donors" at bounding box center [103, 228] width 179 height 38
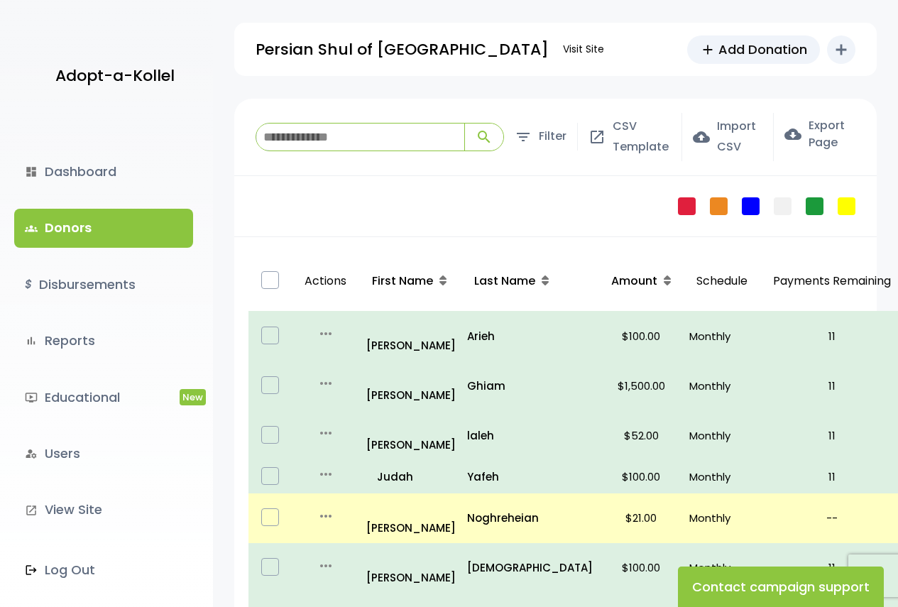
click at [322, 142] on input "search" at bounding box center [360, 136] width 208 height 27
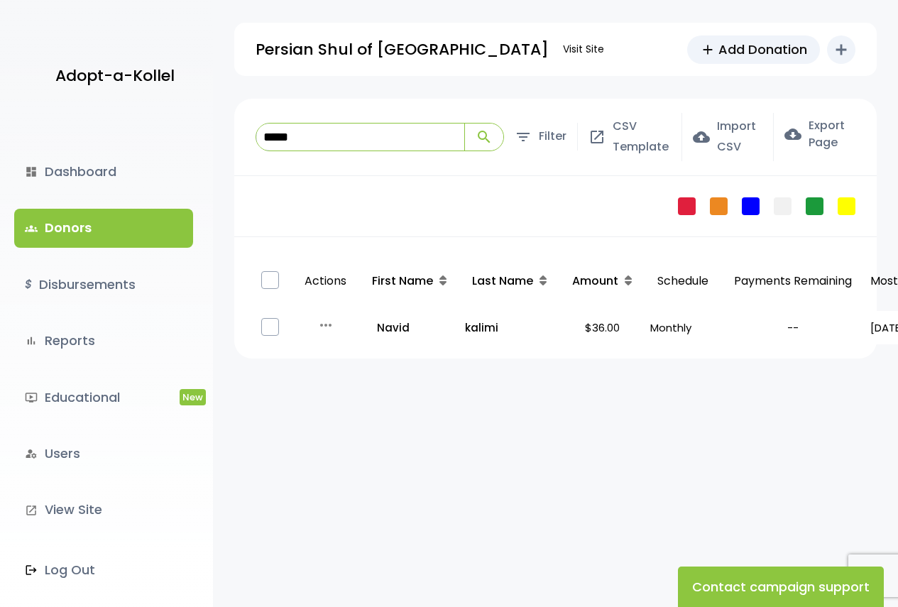
type input "*****"
click at [464, 123] on button "search" at bounding box center [483, 136] width 39 height 27
click at [623, 313] on td "$36.00" at bounding box center [601, 327] width 85 height 33
click at [657, 327] on p "Monthly" at bounding box center [682, 327] width 65 height 19
click at [427, 326] on p "all_inclusive Navid" at bounding box center [409, 327] width 87 height 19
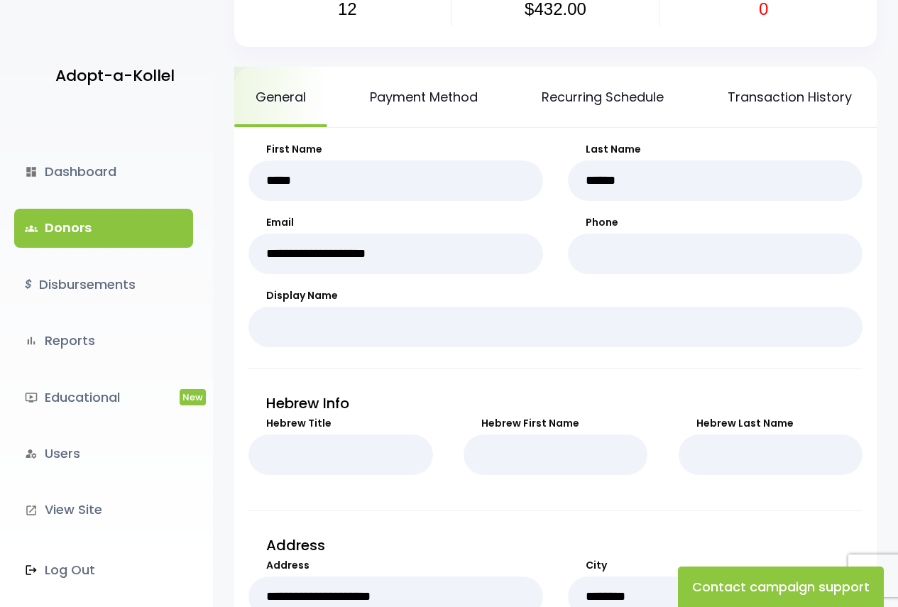
scroll to position [142, 0]
click at [424, 105] on link "Payment Method" at bounding box center [423, 97] width 150 height 60
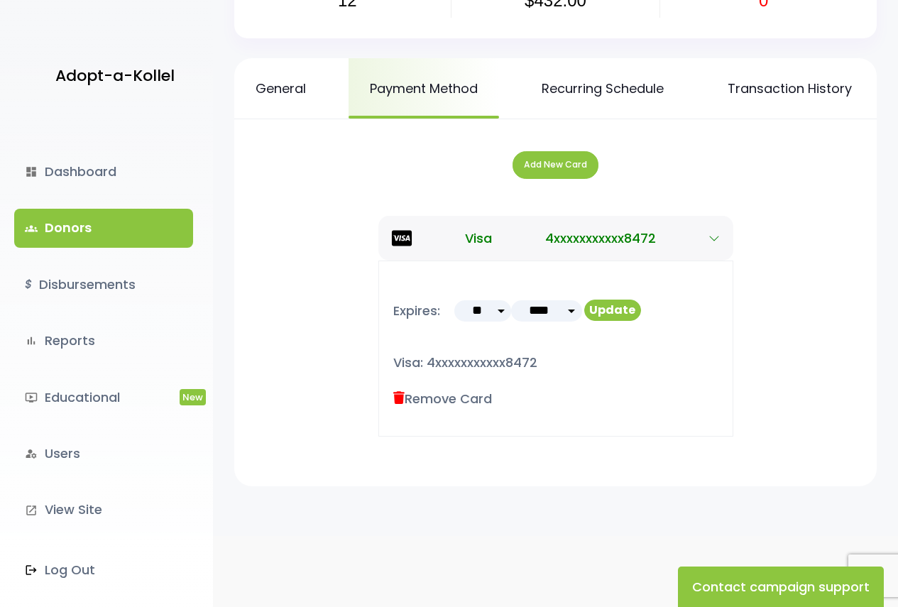
scroll to position [161, 0]
